Goal: Information Seeking & Learning: Learn about a topic

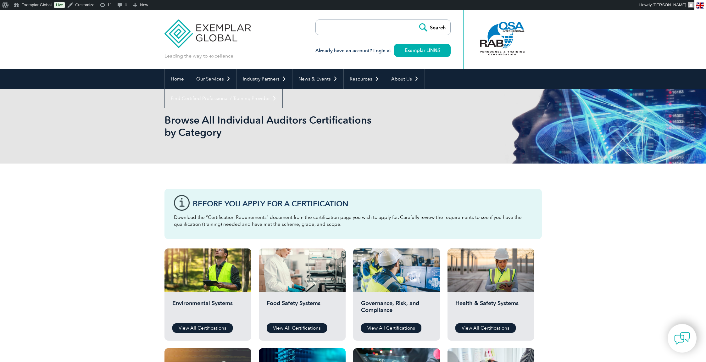
click at [341, 32] on input "search" at bounding box center [352, 27] width 66 height 15
type input "inarte catalog"
click at [416, 20] on input "Search" at bounding box center [433, 27] width 35 height 15
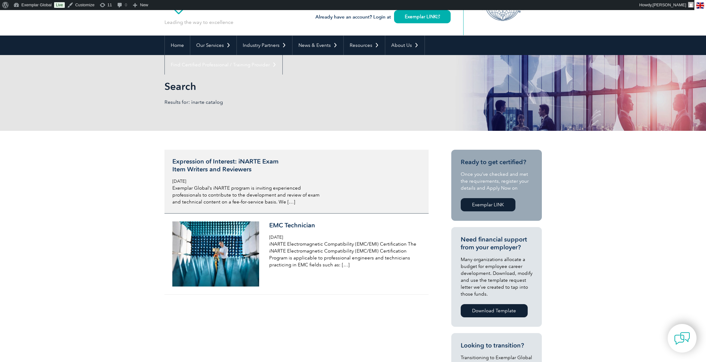
scroll to position [70, 0]
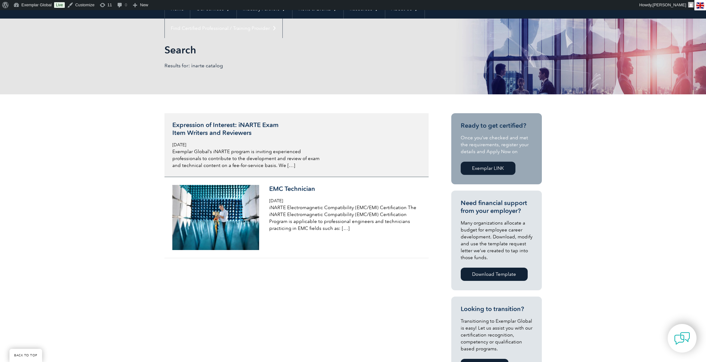
click at [238, 159] on p "Exemplar Global’s iNARTE program is inviting experienced professionals to contr…" at bounding box center [246, 158] width 149 height 21
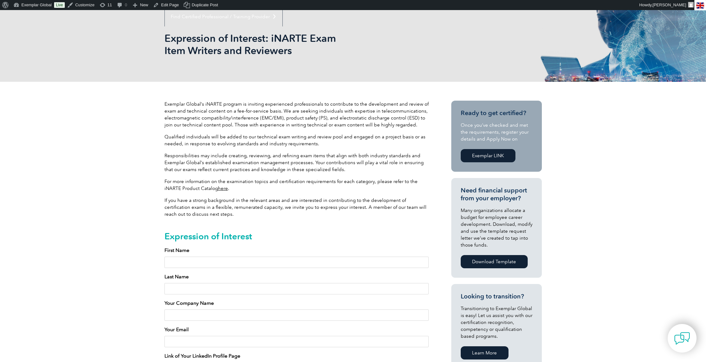
scroll to position [112, 0]
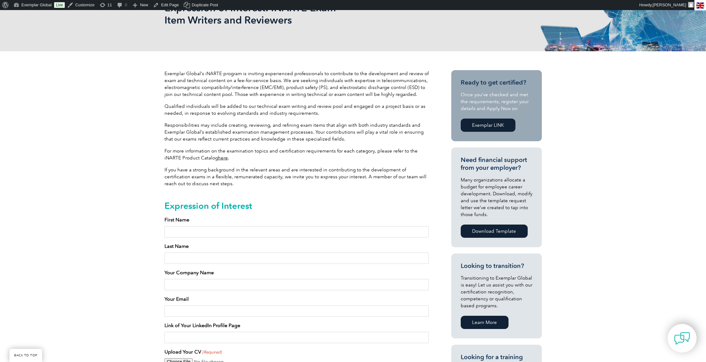
click at [221, 158] on link "here" at bounding box center [223, 158] width 10 height 6
